Goal: Task Accomplishment & Management: Manage account settings

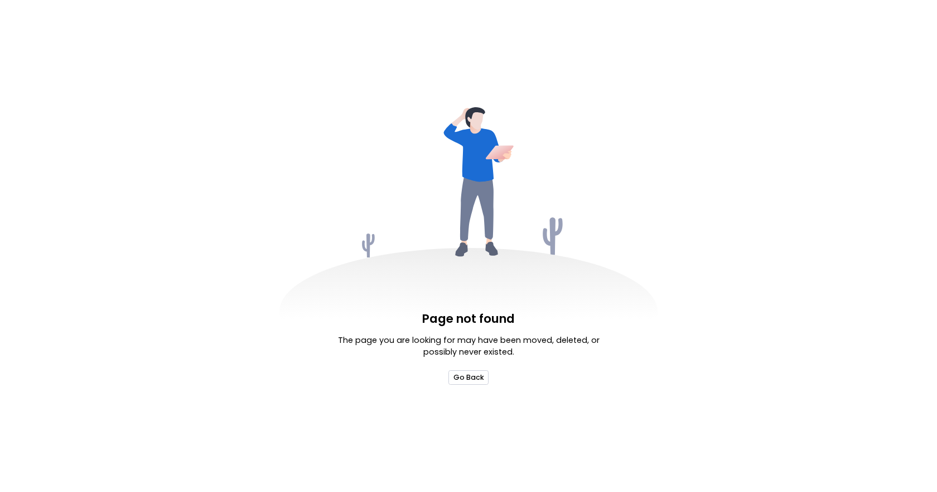
drag, startPoint x: 469, startPoint y: 386, endPoint x: 469, endPoint y: 378, distance: 7.3
click at [469, 384] on div "Page not found The page you are looking for may have been moved, deleted, or po…" at bounding box center [468, 246] width 937 height 492
click at [470, 378] on button "Go Back" at bounding box center [469, 377] width 40 height 14
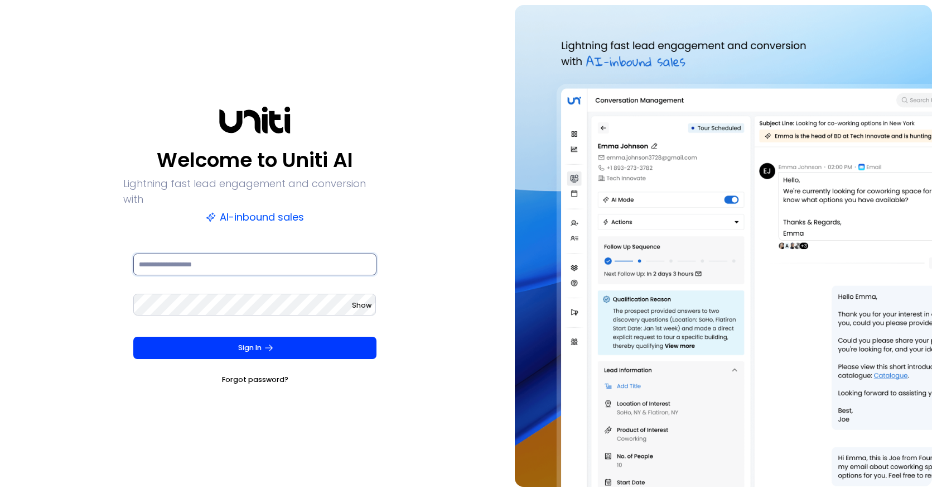
type input "**********"
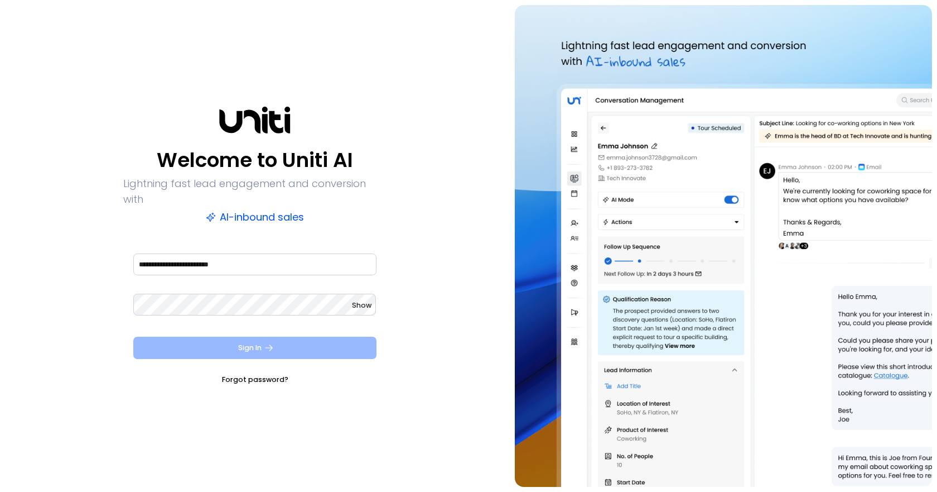
click at [356, 336] on button "Sign In" at bounding box center [254, 347] width 243 height 22
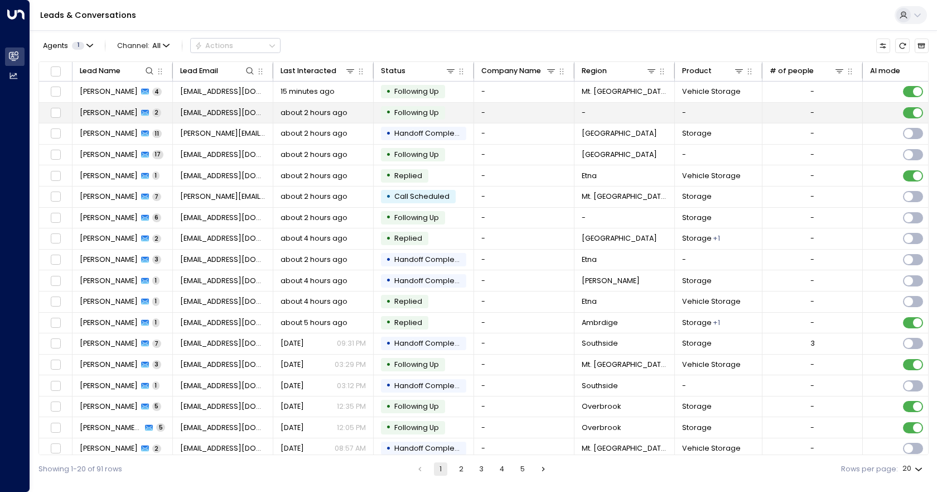
click at [534, 121] on td "-" at bounding box center [524, 113] width 100 height 21
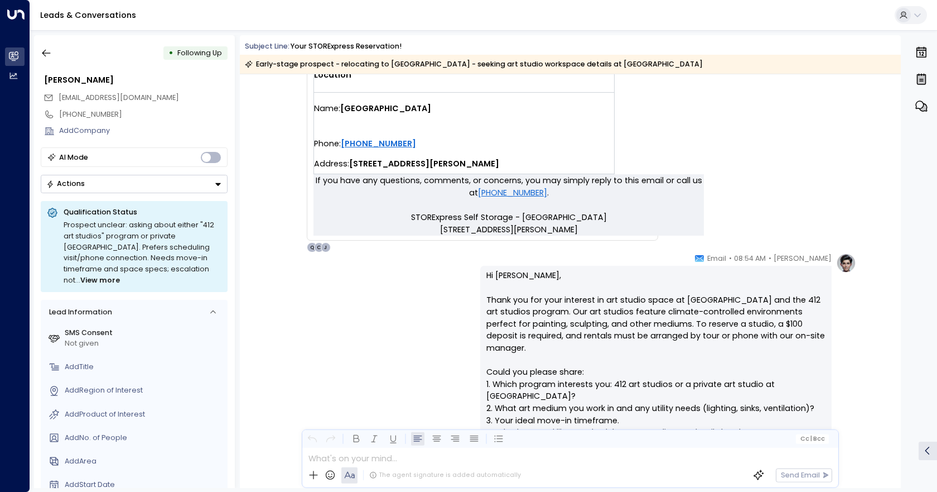
scroll to position [259, 0]
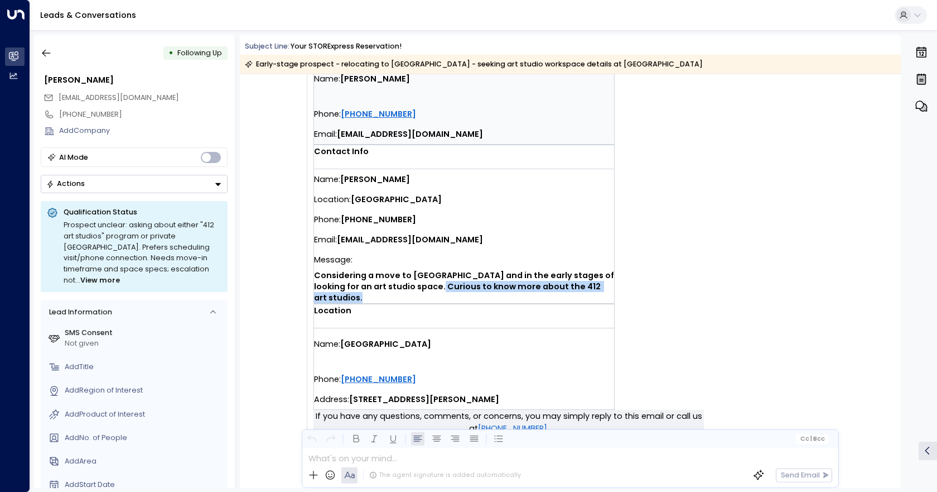
drag, startPoint x: 503, startPoint y: 300, endPoint x: 666, endPoint y: 321, distance: 164.4
click at [664, 321] on td "You have a new contact form submission at [GEOGRAPHIC_DATA]. Tenant info Name: …" at bounding box center [509, 143] width 391 height 531
click at [700, 318] on td "You have a new contact form submission at [GEOGRAPHIC_DATA]. Tenant info Name: …" at bounding box center [509, 143] width 391 height 531
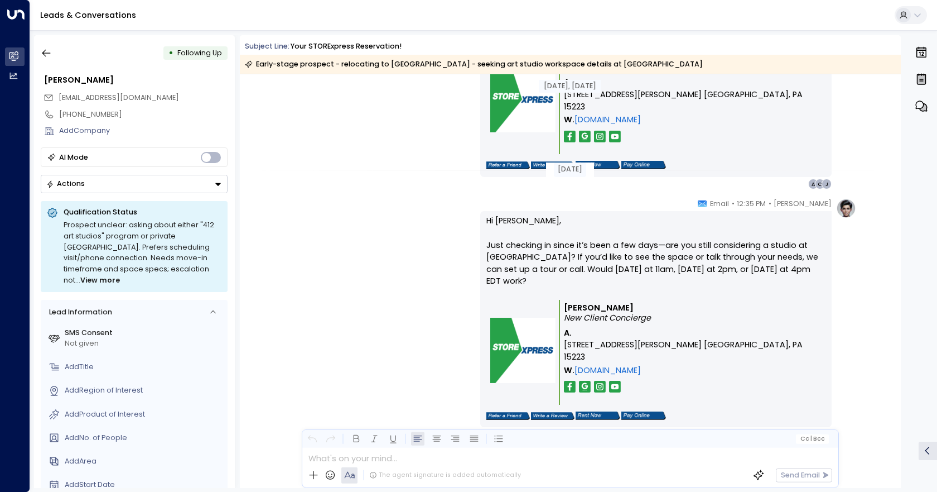
scroll to position [984, 0]
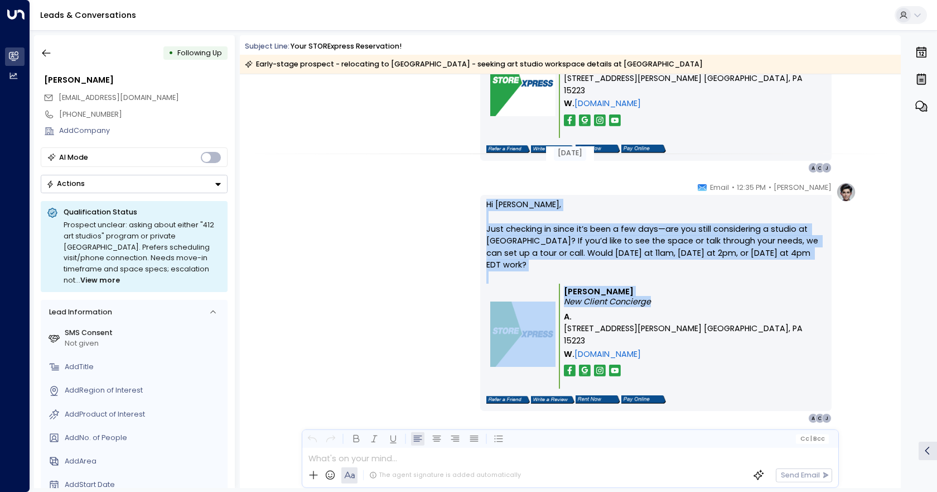
drag, startPoint x: 476, startPoint y: 195, endPoint x: 735, endPoint y: 324, distance: 289.2
click at [735, 324] on div "[PERSON_NAME] • 12:35 PM • Email Hi [PERSON_NAME], Just checking in since it’s …" at bounding box center [570, 303] width 572 height 242
copy div "Hi [PERSON_NAME], Just checking in since it’s been a few days—are you still con…"
click at [409, 331] on div "[PERSON_NAME] • 12:35 PM • Email Hi [PERSON_NAME], Just checking in since it’s …" at bounding box center [570, 303] width 572 height 242
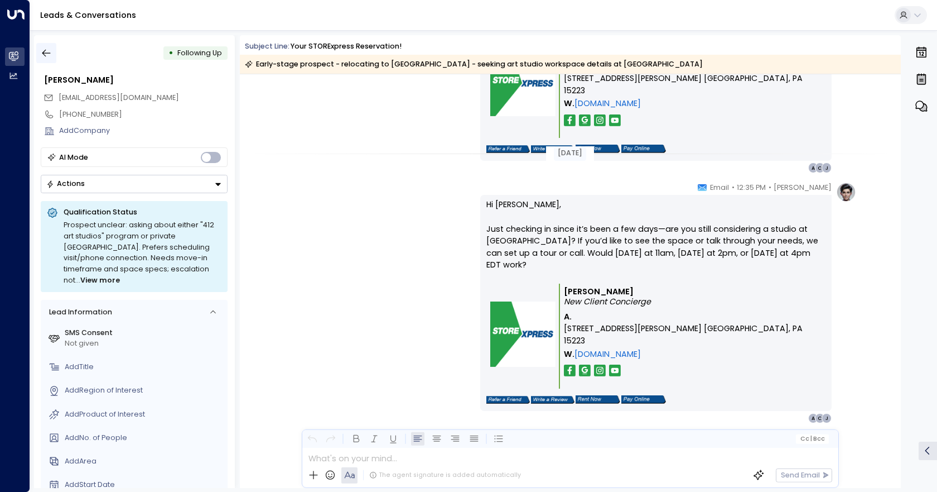
click at [51, 51] on icon "button" at bounding box center [46, 52] width 11 height 11
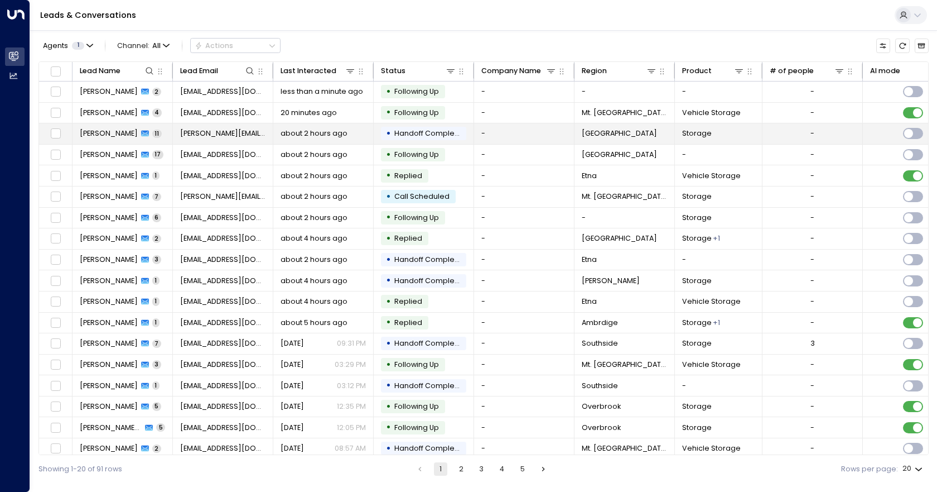
click at [518, 137] on td "-" at bounding box center [524, 133] width 100 height 21
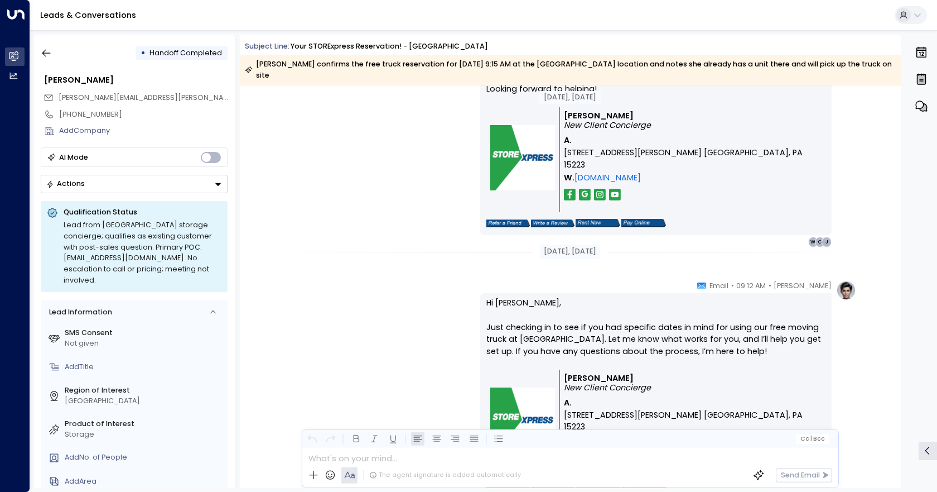
scroll to position [837, 0]
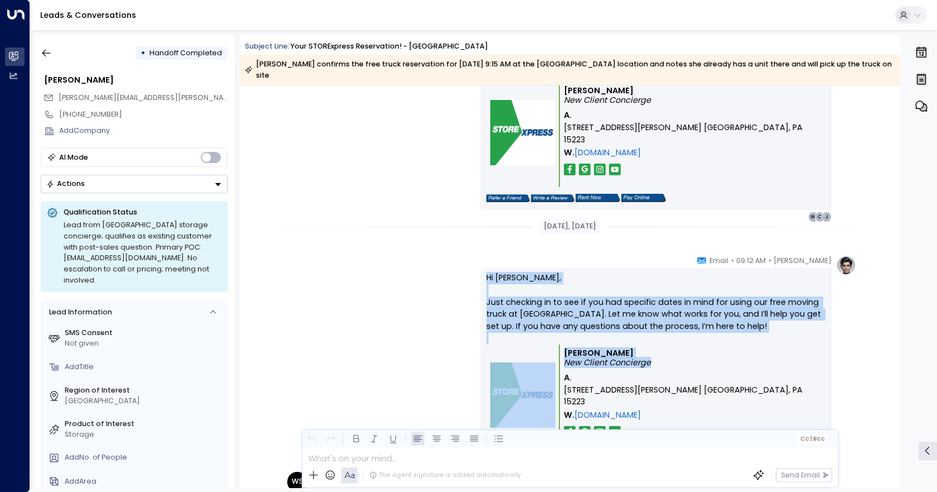
drag, startPoint x: 463, startPoint y: 268, endPoint x: 741, endPoint y: 390, distance: 303.3
click at [741, 390] on div "[PERSON_NAME] • 09:12 AM • Email Hi [PERSON_NAME], Just checking in to see if y…" at bounding box center [570, 369] width 572 height 229
copy div "Hi [PERSON_NAME], Just checking in to see if you had specific dates in mind for…"
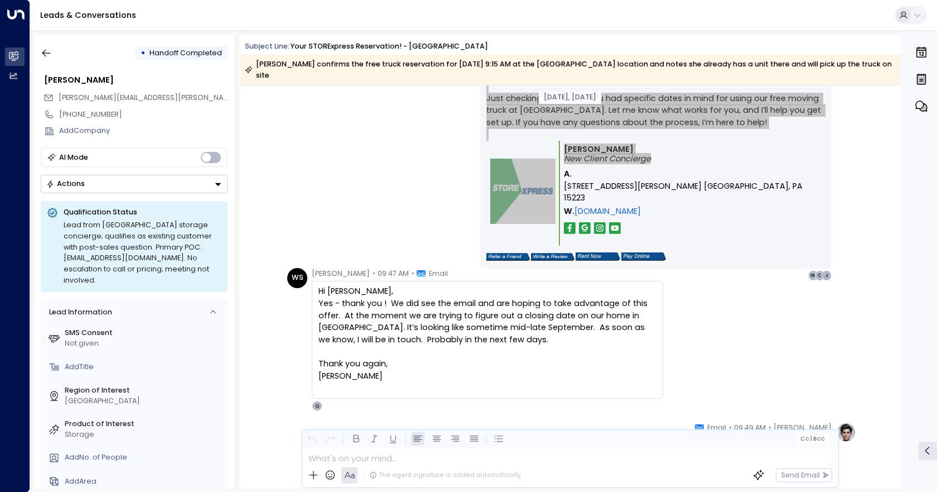
scroll to position [1060, 0]
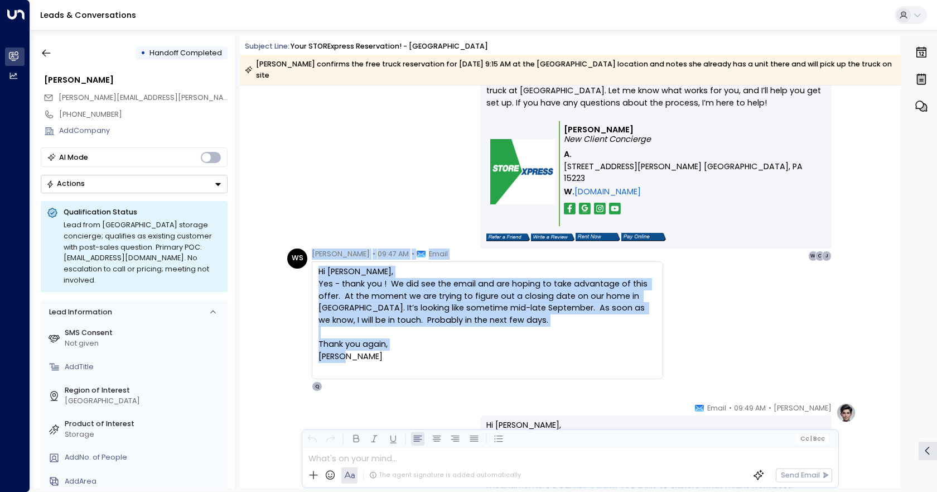
drag, startPoint x: 312, startPoint y: 240, endPoint x: 506, endPoint y: 345, distance: 220.4
click at [506, 345] on div "[PERSON_NAME] • 09:47 AM • Email Hi [PERSON_NAME], Yes - thank you ! We did see…" at bounding box center [487, 319] width 351 height 143
copy div "[PERSON_NAME] • 09:47 AM • Email Hi [PERSON_NAME], Yes - thank you ! We did see…"
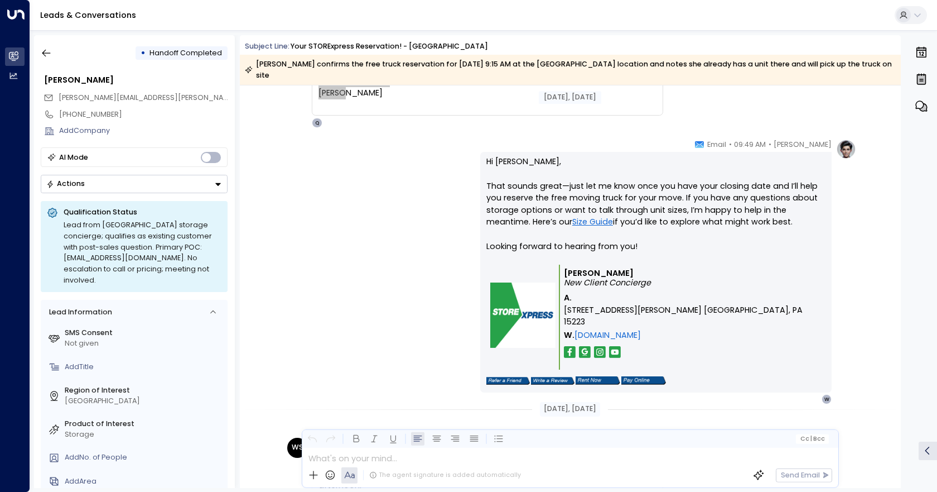
scroll to position [1283, 0]
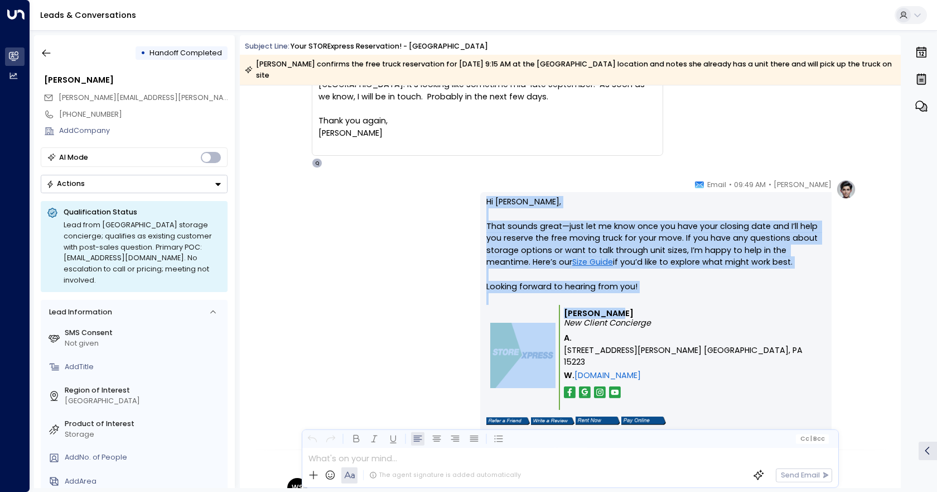
drag, startPoint x: 481, startPoint y: 180, endPoint x: 660, endPoint y: 306, distance: 218.7
click at [660, 306] on div "[PERSON_NAME] • 09:49 AM • Email Hi [PERSON_NAME], That sounds great—just let m…" at bounding box center [655, 312] width 351 height 266
copy div "Hi [PERSON_NAME], That sounds great—just let me know once you have your closing…"
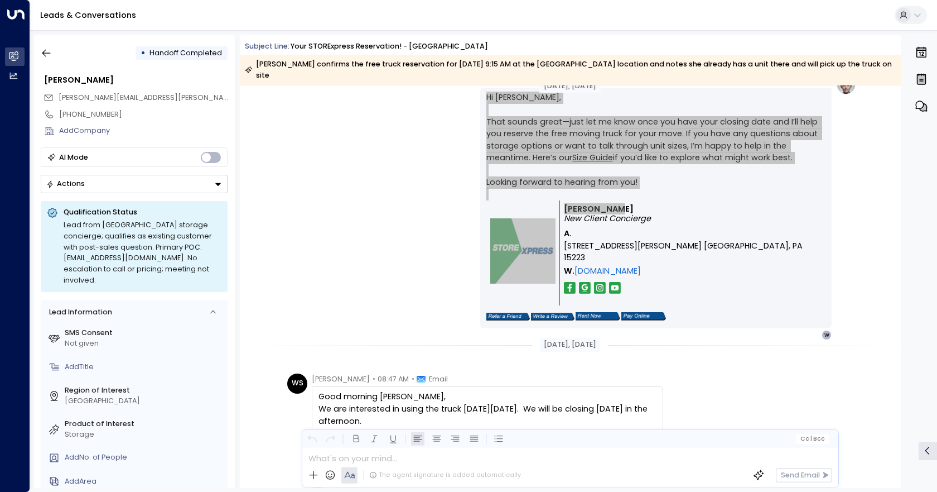
scroll to position [1506, 0]
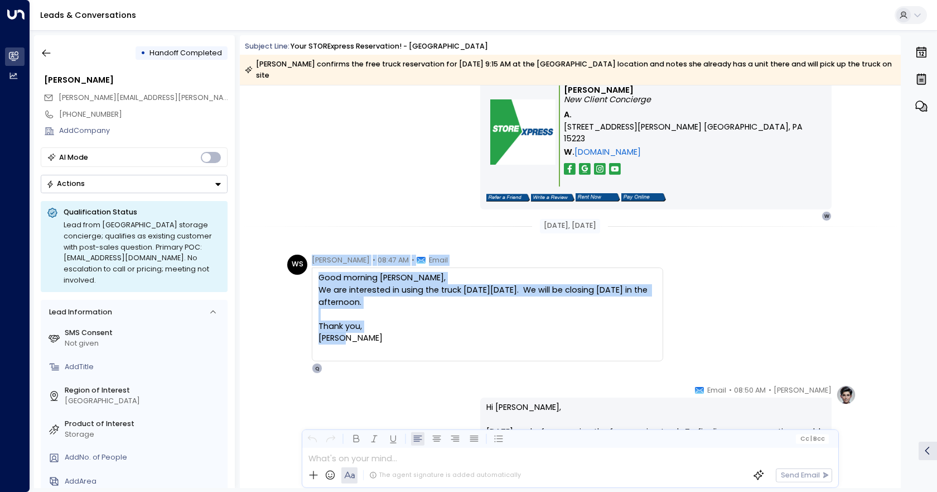
drag, startPoint x: 312, startPoint y: 243, endPoint x: 403, endPoint y: 322, distance: 120.6
click at [403, 322] on div "[PERSON_NAME] • 08:47 AM • Email Good morning [PERSON_NAME], We are interested …" at bounding box center [487, 313] width 351 height 119
copy div "[PERSON_NAME] • 08:47 AM • Email Good morning [PERSON_NAME], We are interested …"
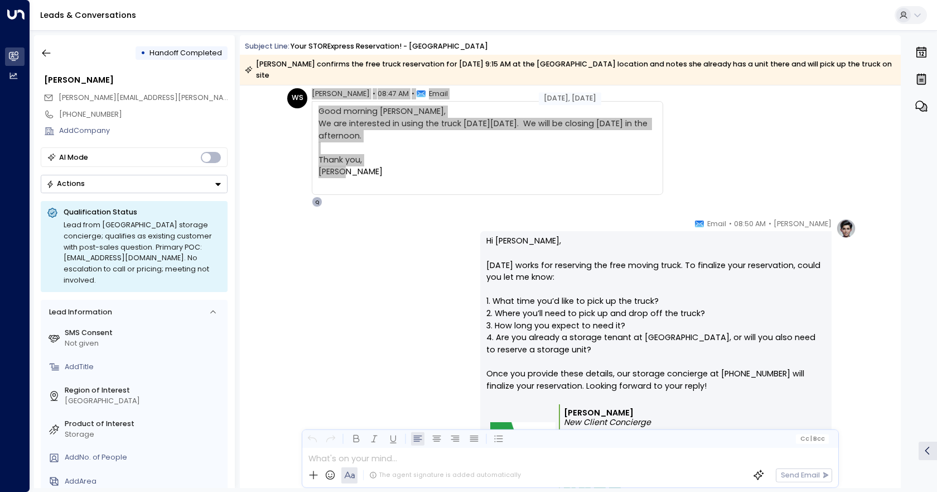
scroll to position [1674, 0]
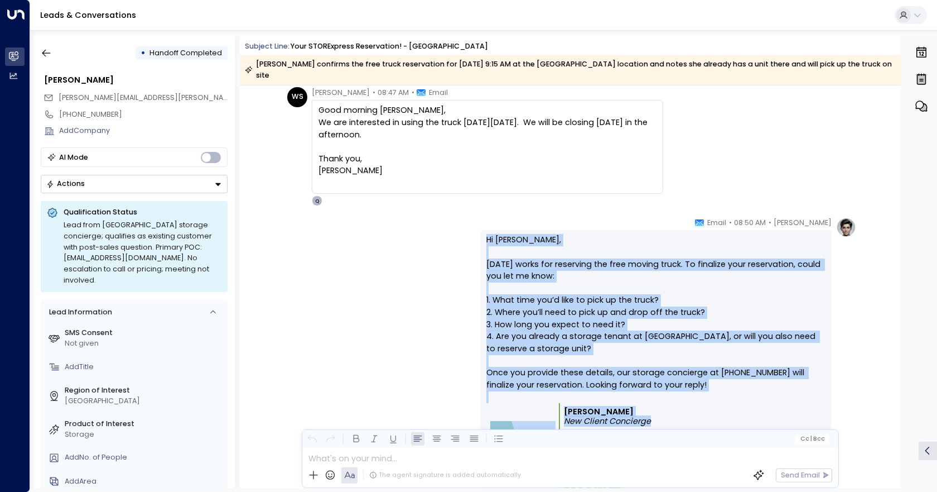
drag, startPoint x: 488, startPoint y: 228, endPoint x: 659, endPoint y: 410, distance: 250.6
click at [659, 410] on div "Hi [PERSON_NAME], [DATE] works for reserving the free moving truck. To finalize…" at bounding box center [655, 380] width 339 height 292
copy div "Hi [PERSON_NAME], [DATE] works for reserving the free moving truck. To finalize…"
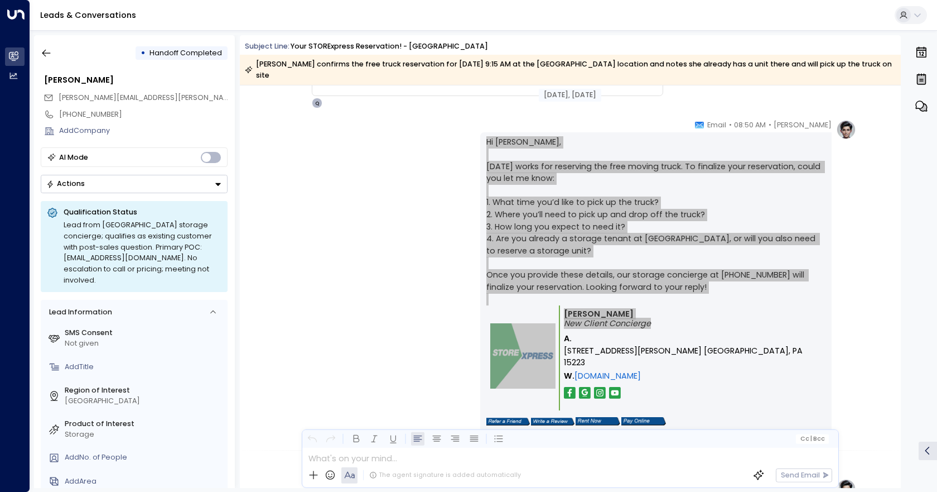
scroll to position [1953, 0]
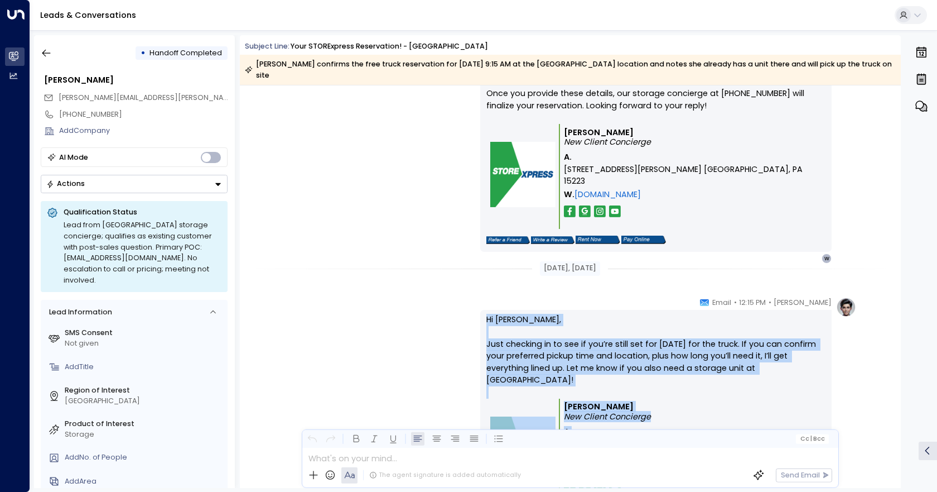
drag, startPoint x: 464, startPoint y: 301, endPoint x: 692, endPoint y: 418, distance: 256.8
click at [692, 418] on div "[PERSON_NAME] • 12:15 PM • Email Hi [PERSON_NAME], Just checking in to see if y…" at bounding box center [570, 418] width 572 height 242
copy div "Hi [PERSON_NAME], Just checking in to see if you’re still set for [DATE] for th…"
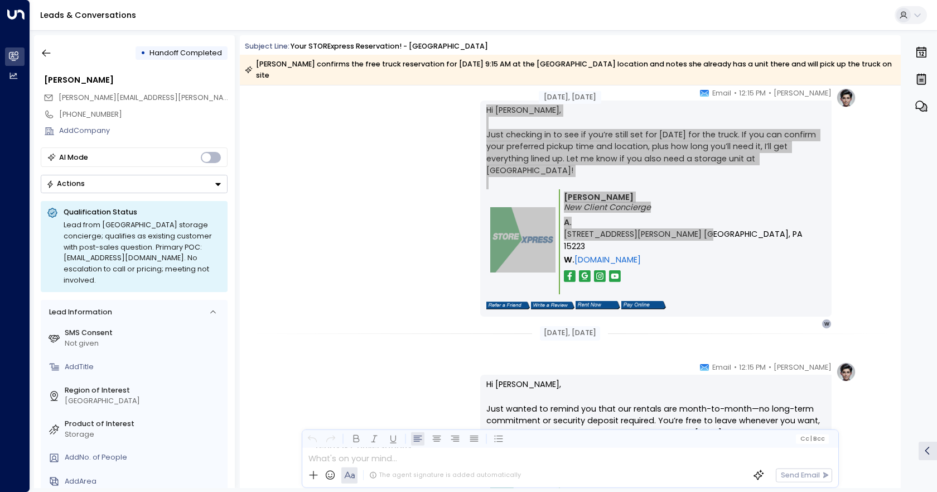
scroll to position [2232, 0]
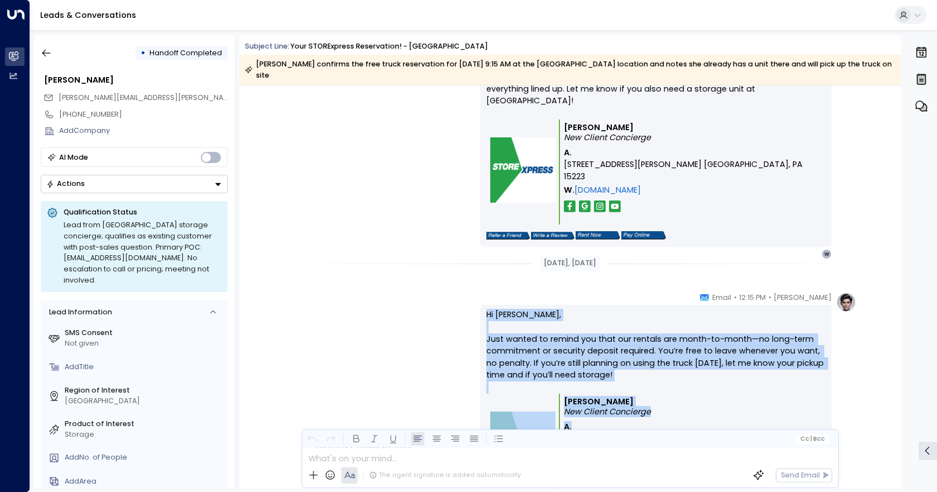
drag, startPoint x: 462, startPoint y: 290, endPoint x: 695, endPoint y: 413, distance: 263.6
click at [695, 413] on div "[PERSON_NAME] • 12:15 PM • Email Hi [PERSON_NAME], Just wanted to remind you th…" at bounding box center [570, 413] width 572 height 242
copy div "Hi [PERSON_NAME], Just wanted to remind you that our rentals are month-to-month…"
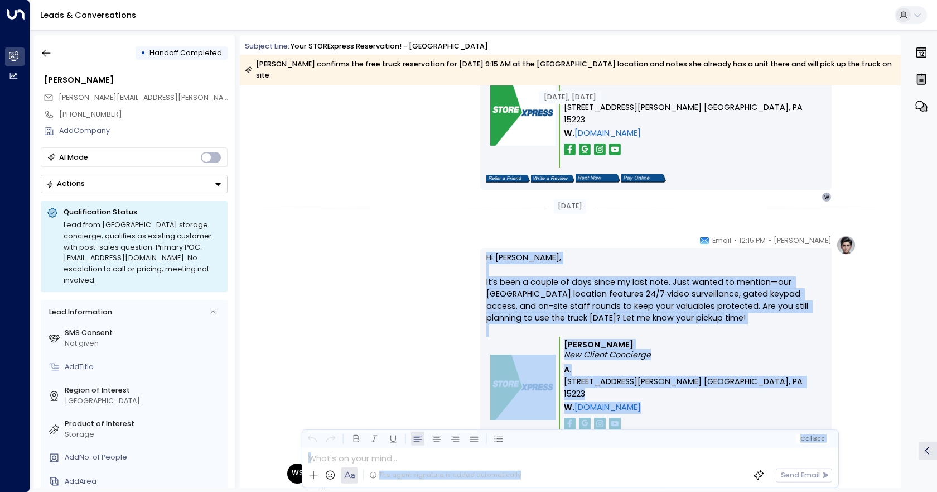
scroll to position [2572, 0]
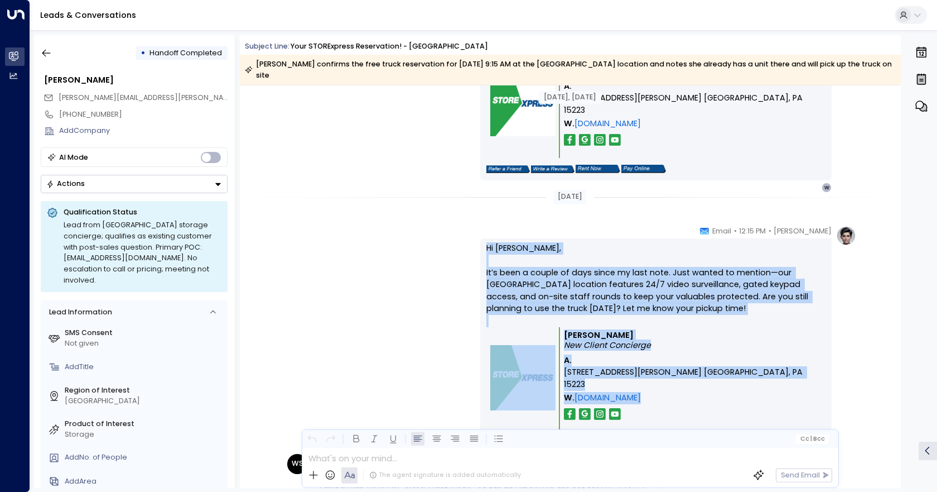
drag, startPoint x: 465, startPoint y: 338, endPoint x: 731, endPoint y: 393, distance: 272.4
click at [731, 393] on div "[PERSON_NAME] • 12:15 PM • Email Hi [PERSON_NAME], It’s been a couple of days s…" at bounding box center [570, 346] width 572 height 242
copy div "Hi [PERSON_NAME], It’s been a couple of days since my last note. Just wanted to…"
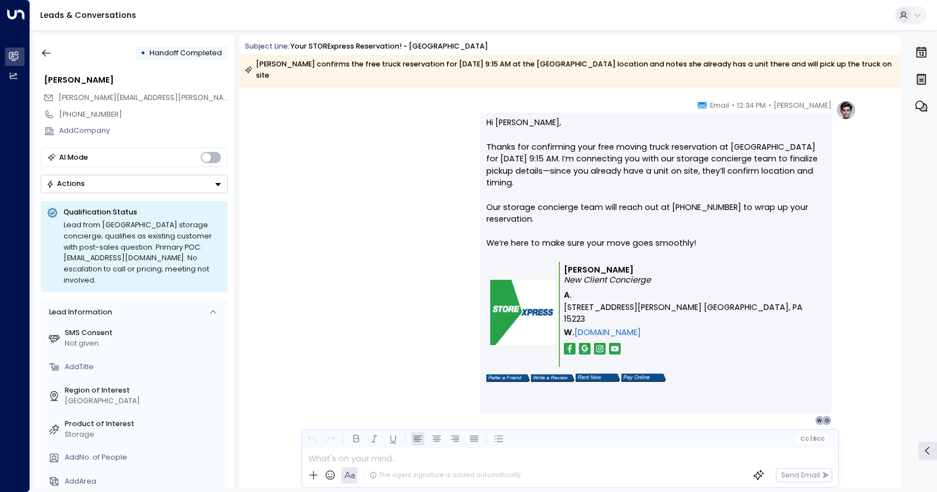
scroll to position [3103, 0]
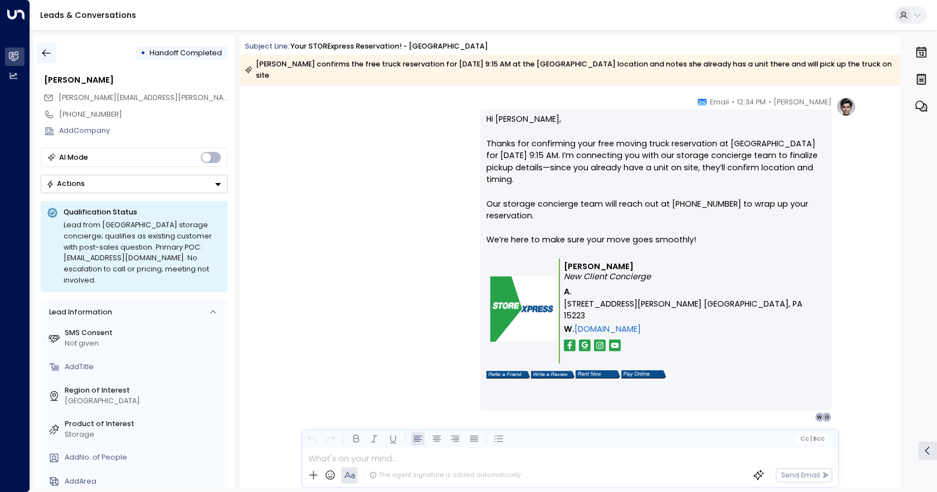
click at [49, 55] on icon "button" at bounding box center [46, 52] width 11 height 11
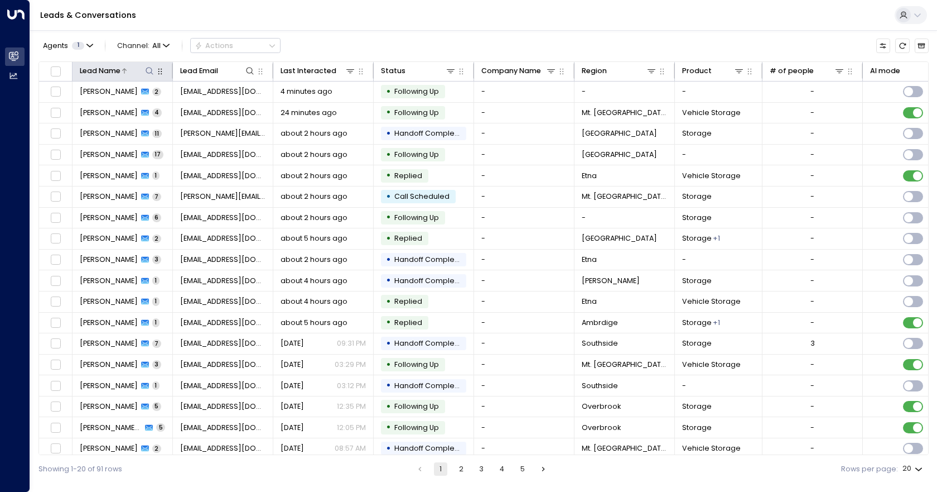
click at [147, 70] on icon at bounding box center [149, 70] width 9 height 9
type input "****"
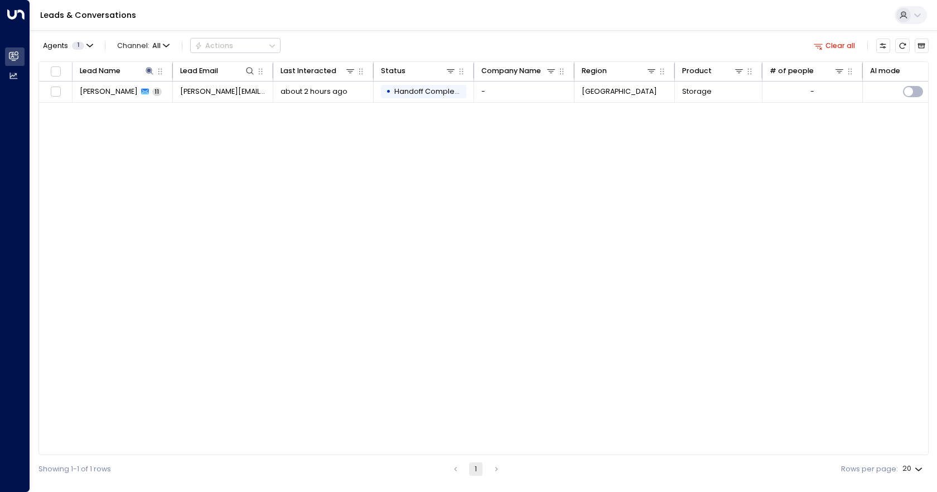
click at [249, 239] on div "Lead Name Lead Email Last Interacted Status Company Name Region Product # of pe…" at bounding box center [483, 258] width 890 height 394
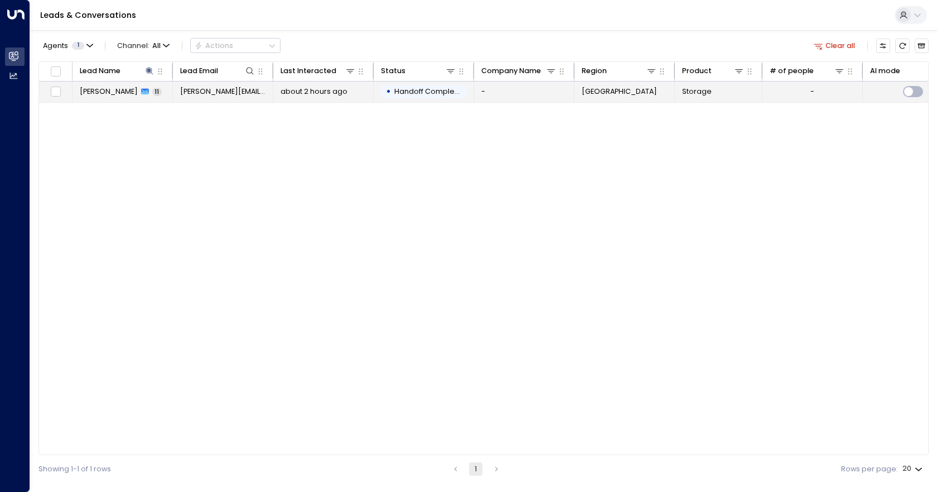
click at [519, 91] on td "-" at bounding box center [524, 91] width 100 height 21
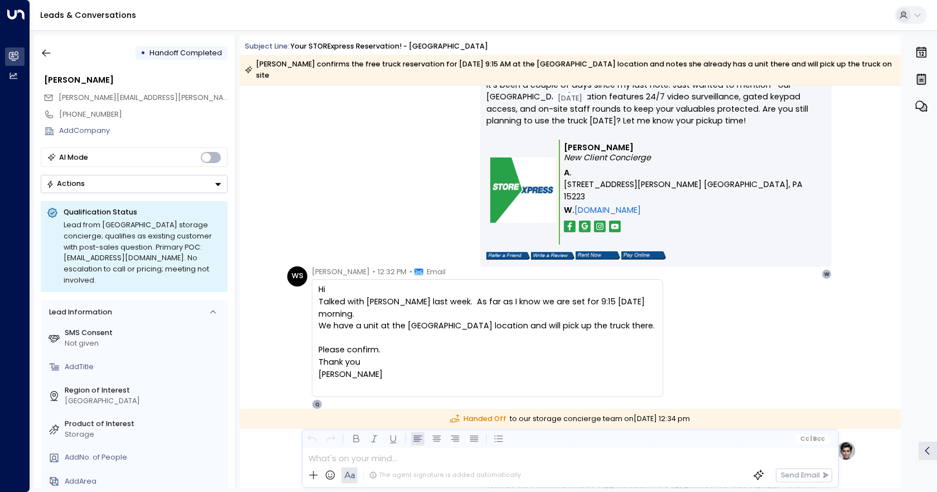
scroll to position [3868, 0]
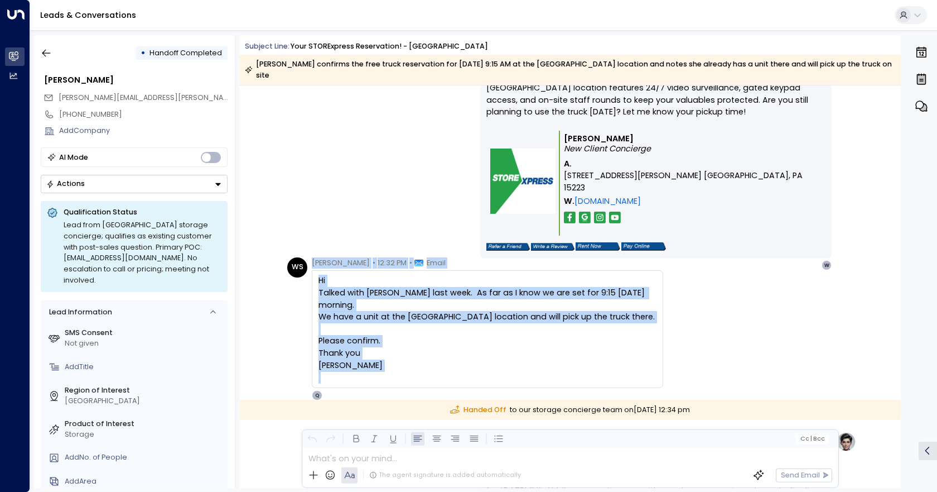
drag, startPoint x: 404, startPoint y: 354, endPoint x: 311, endPoint y: 253, distance: 137.4
click at [312, 257] on div "[PERSON_NAME] • 12:32 PM • Email Hi Talked with [PERSON_NAME] last week. As far…" at bounding box center [487, 328] width 351 height 143
copy div "[PERSON_NAME] • 12:32 PM • Email Hi Talked with [PERSON_NAME] last week. As far…"
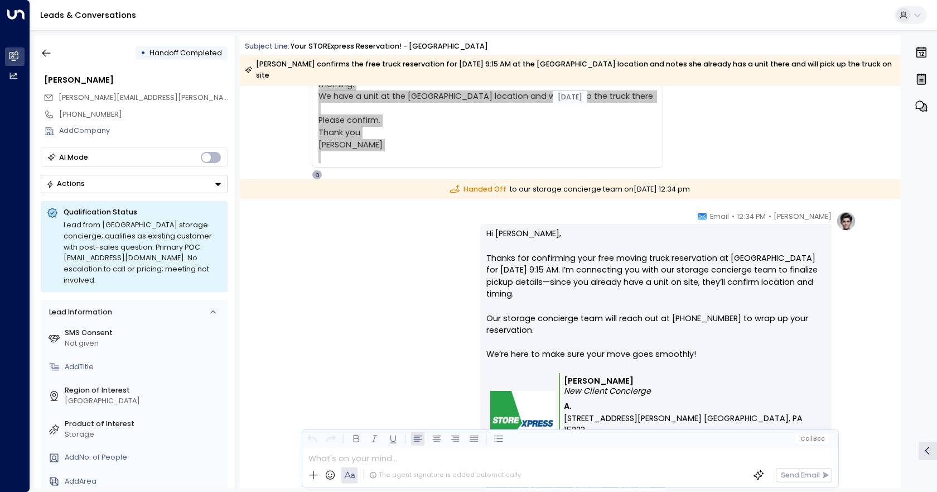
scroll to position [4203, 0]
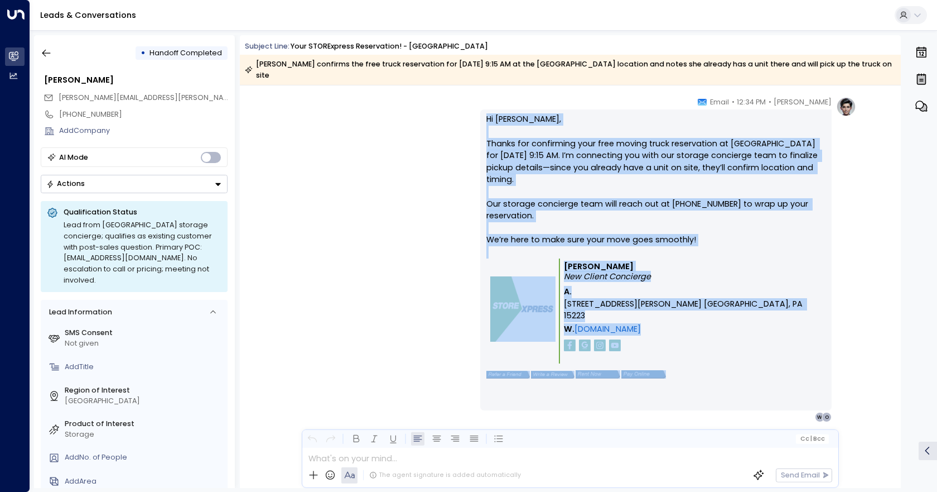
drag, startPoint x: 694, startPoint y: 341, endPoint x: 474, endPoint y: 112, distance: 317.2
click at [474, 112] on div "[PERSON_NAME] • 12:34 PM • Email Hi [PERSON_NAME], Thanks for confirming your f…" at bounding box center [570, 260] width 572 height 326
click at [45, 55] on icon "button" at bounding box center [46, 52] width 11 height 11
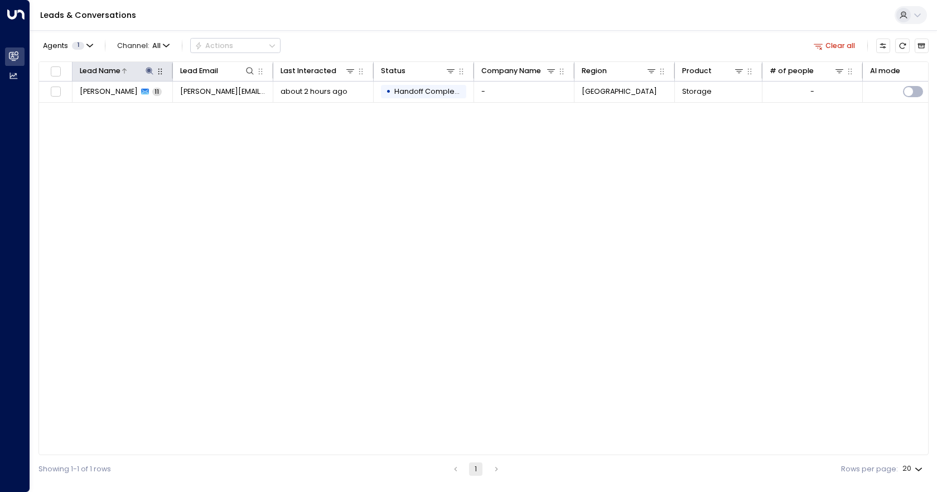
click at [146, 69] on icon at bounding box center [149, 70] width 9 height 9
drag, startPoint x: 126, startPoint y: 99, endPoint x: 45, endPoint y: 113, distance: 82.0
click at [52, 118] on body "Overview Leads & Conversations Leads & Conversations Analytics Analytics Leads …" at bounding box center [468, 241] width 937 height 483
type input "*"
click at [162, 182] on div "Lead Name Lead Email Last Interacted Status Company Name Region Product # of pe…" at bounding box center [483, 258] width 890 height 394
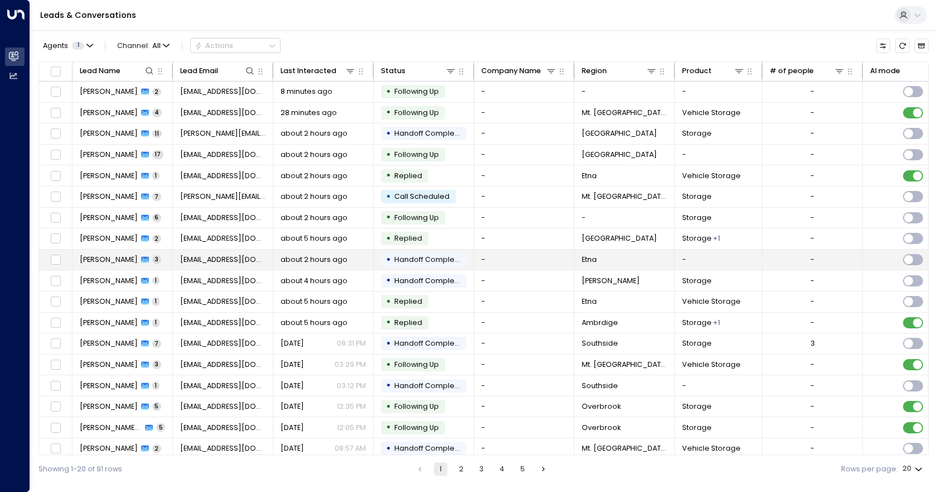
click at [512, 258] on td "-" at bounding box center [524, 259] width 100 height 21
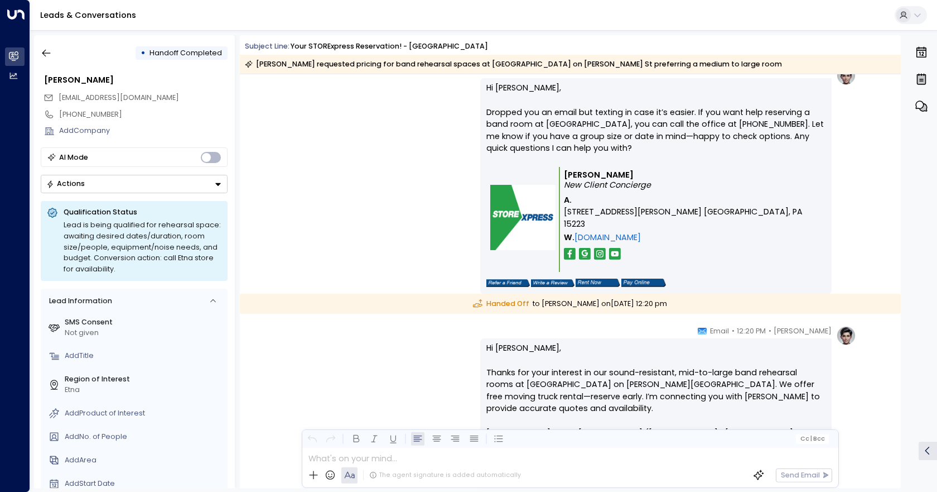
scroll to position [1177, 0]
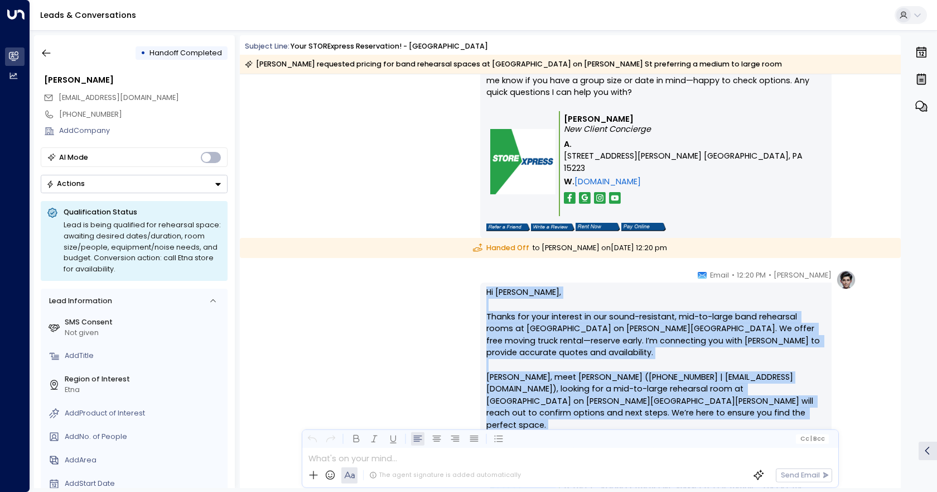
drag, startPoint x: 474, startPoint y: 288, endPoint x: 673, endPoint y: 421, distance: 240.1
click at [673, 421] on div "[PERSON_NAME] • 12:20 PM • Email Hi [PERSON_NAME], Thanks for your interest in …" at bounding box center [570, 438] width 572 height 338
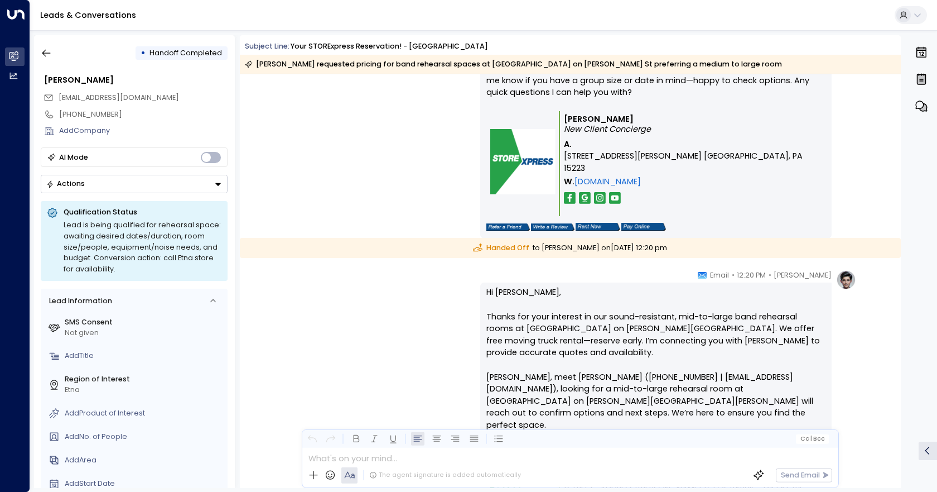
click at [35, 46] on div "• Handoff Completed [PERSON_NAME] [EMAIL_ADDRESS][DOMAIN_NAME] [PHONE_NUMBER] A…" at bounding box center [134, 261] width 201 height 452
click at [36, 47] on button "button" at bounding box center [46, 53] width 20 height 20
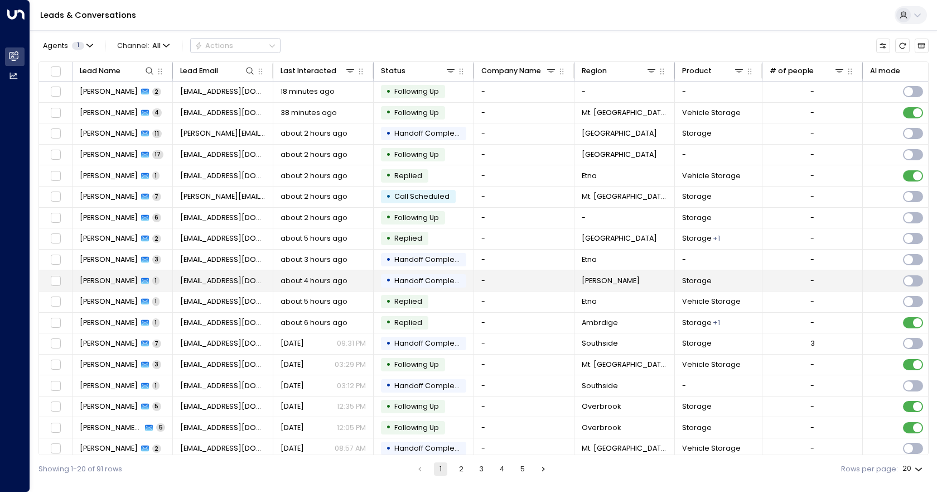
click at [528, 282] on td "-" at bounding box center [524, 280] width 100 height 21
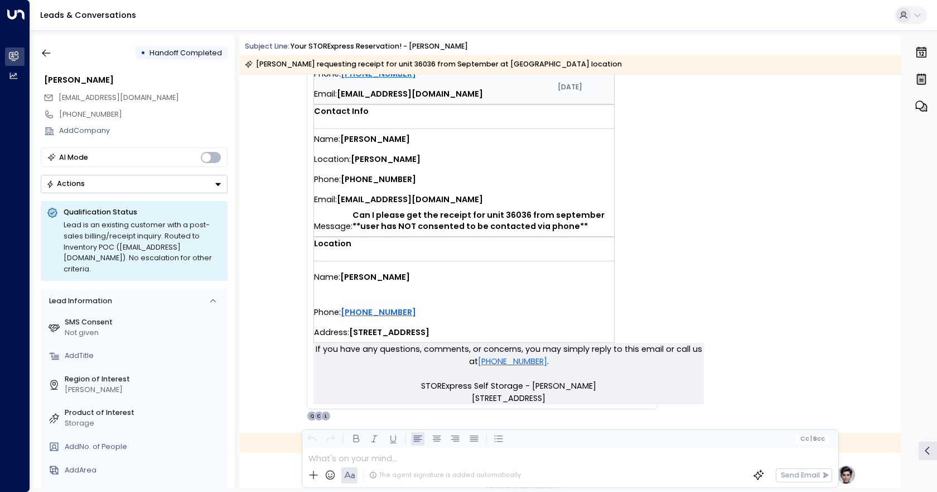
scroll to position [295, 0]
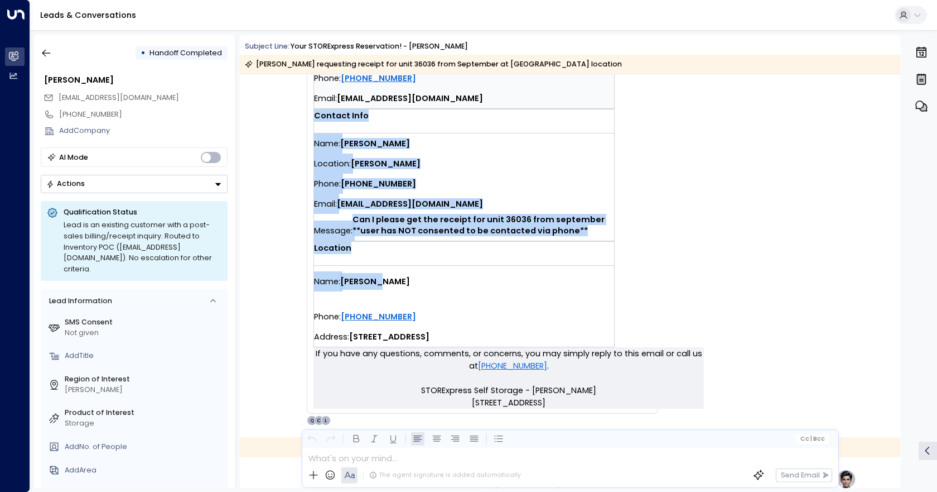
drag, startPoint x: 427, startPoint y: 284, endPoint x: 312, endPoint y: 139, distance: 184.6
click at [314, 139] on td "You have a new contact form submission at [PERSON_NAME]. Tenant info Name: [PER…" at bounding box center [509, 95] width 391 height 504
